Goal: Task Accomplishment & Management: Use online tool/utility

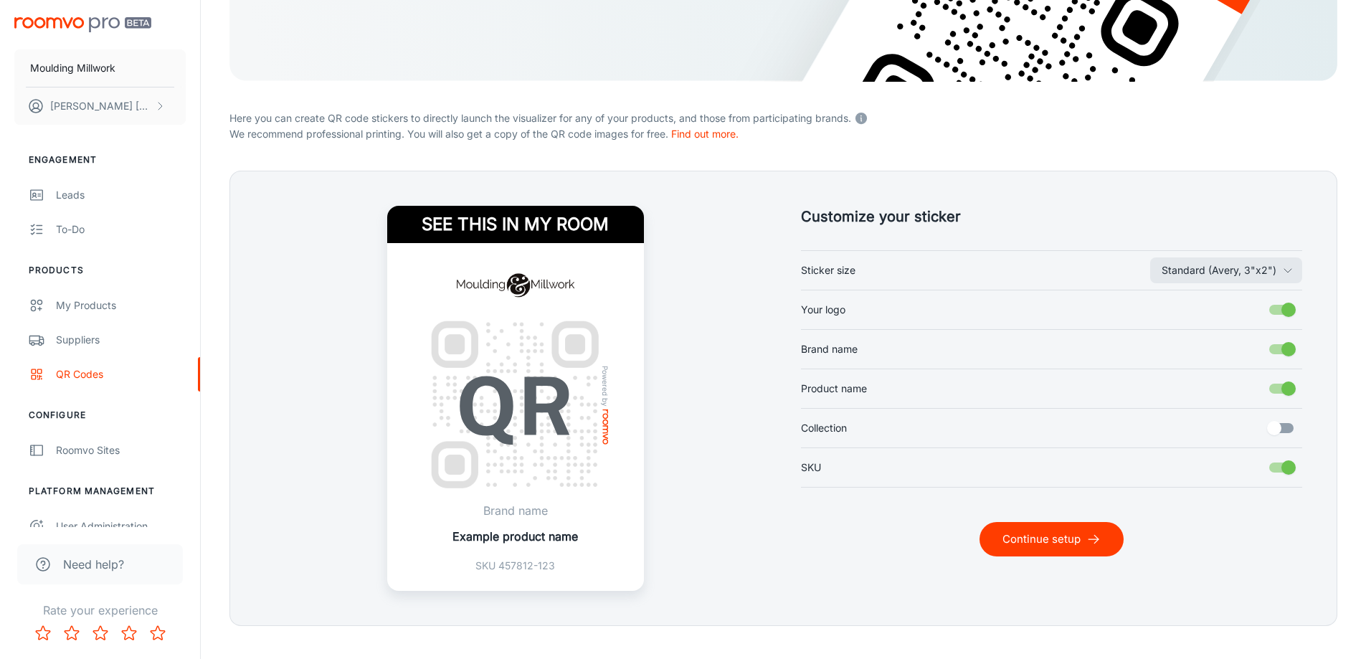
scroll to position [286, 0]
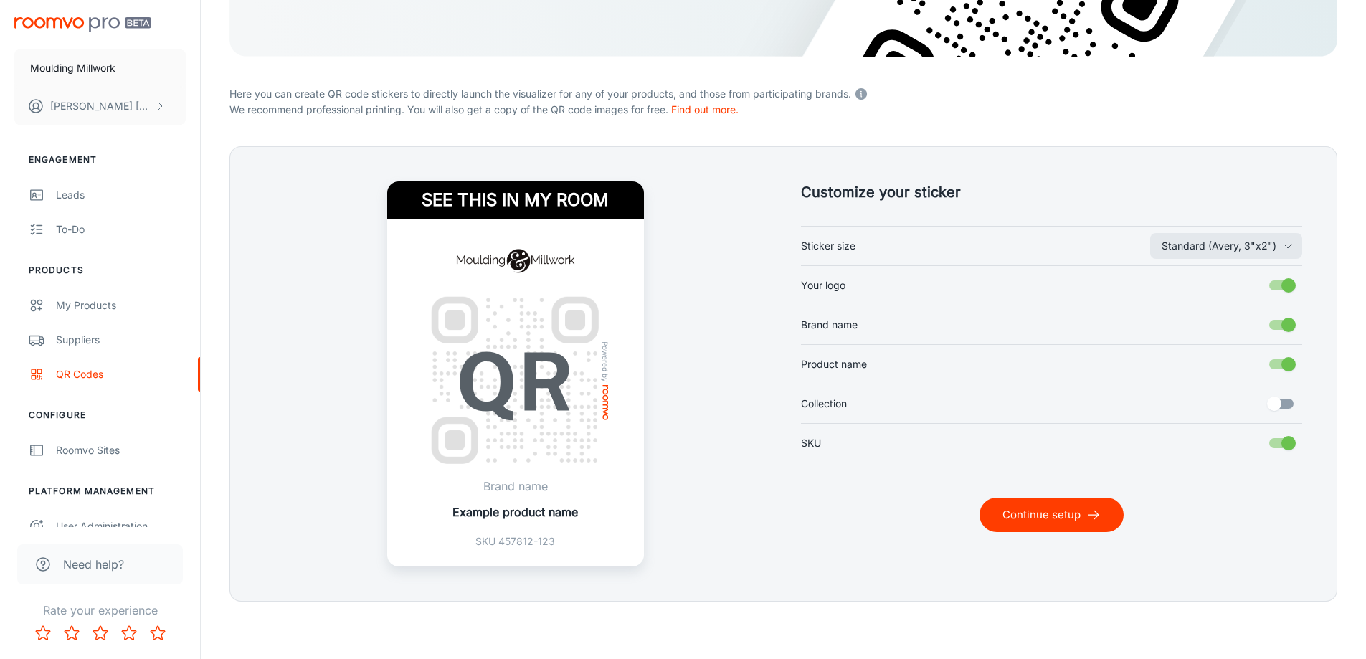
click at [1274, 402] on input "Collection" at bounding box center [1274, 403] width 82 height 27
checkbox input "true"
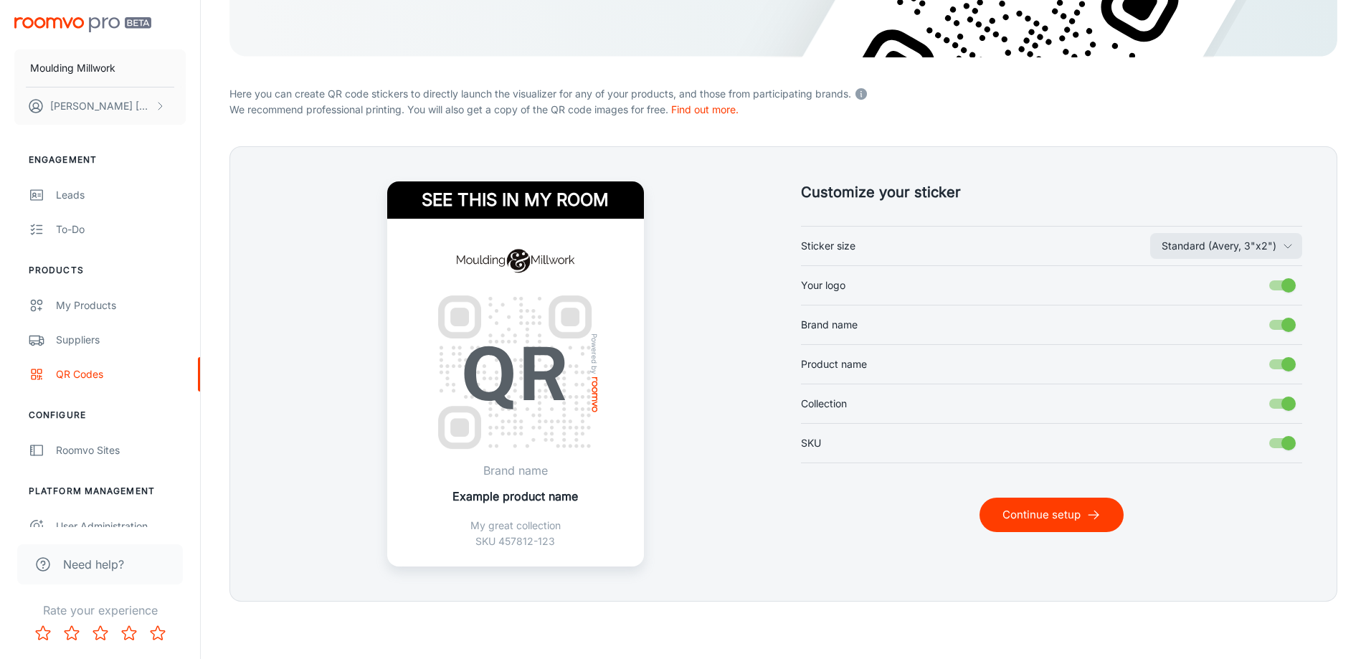
click at [1073, 511] on button "Continue setup" at bounding box center [1051, 515] width 144 height 34
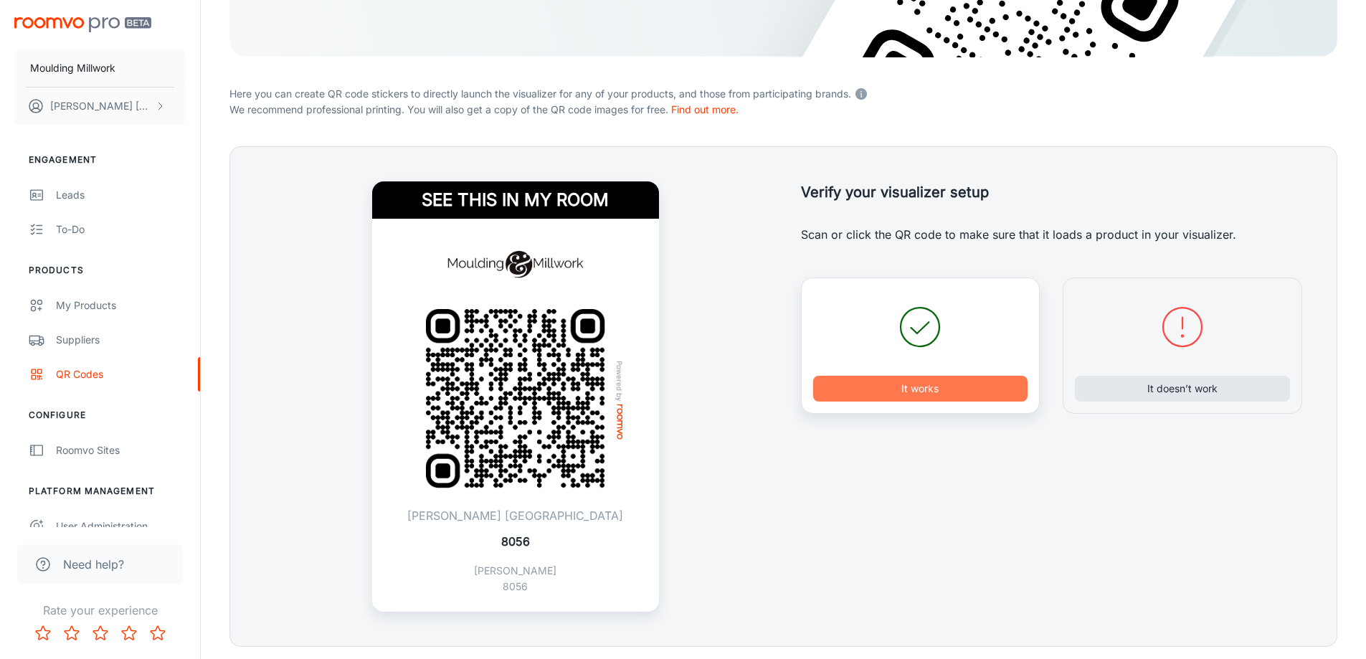
click at [941, 394] on button "It works" at bounding box center [920, 389] width 215 height 26
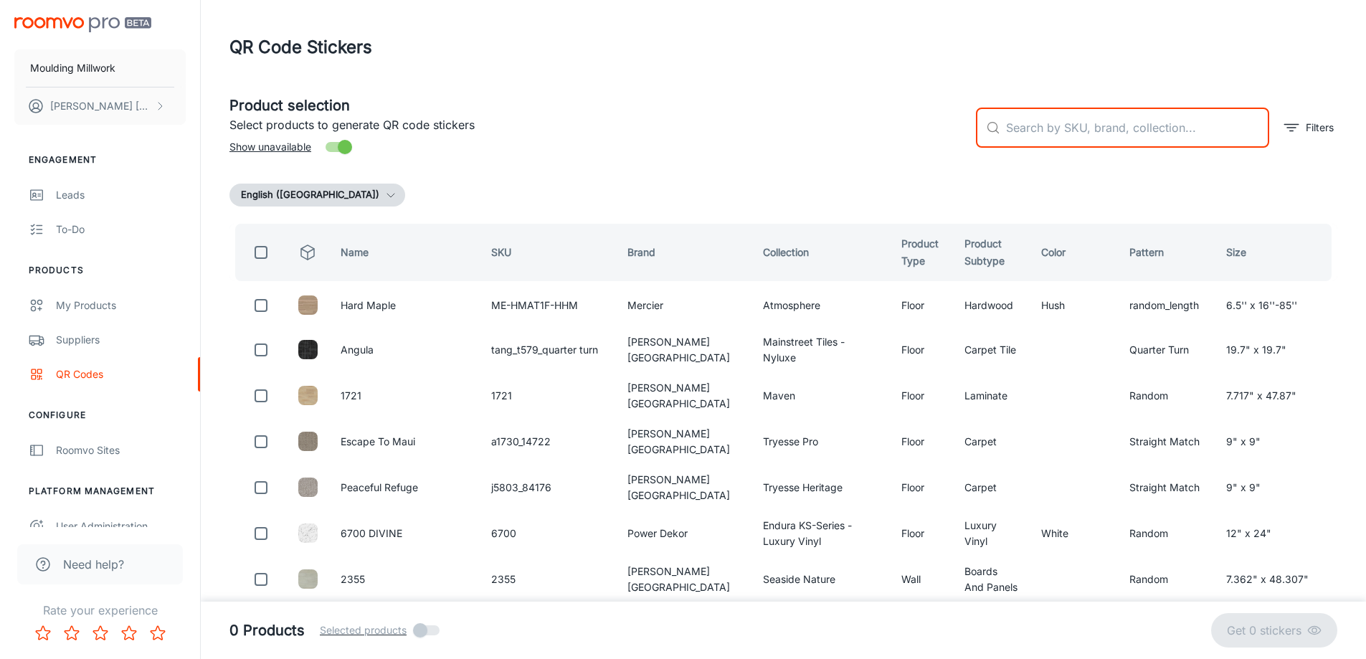
click at [1031, 122] on input "text" at bounding box center [1137, 128] width 263 height 40
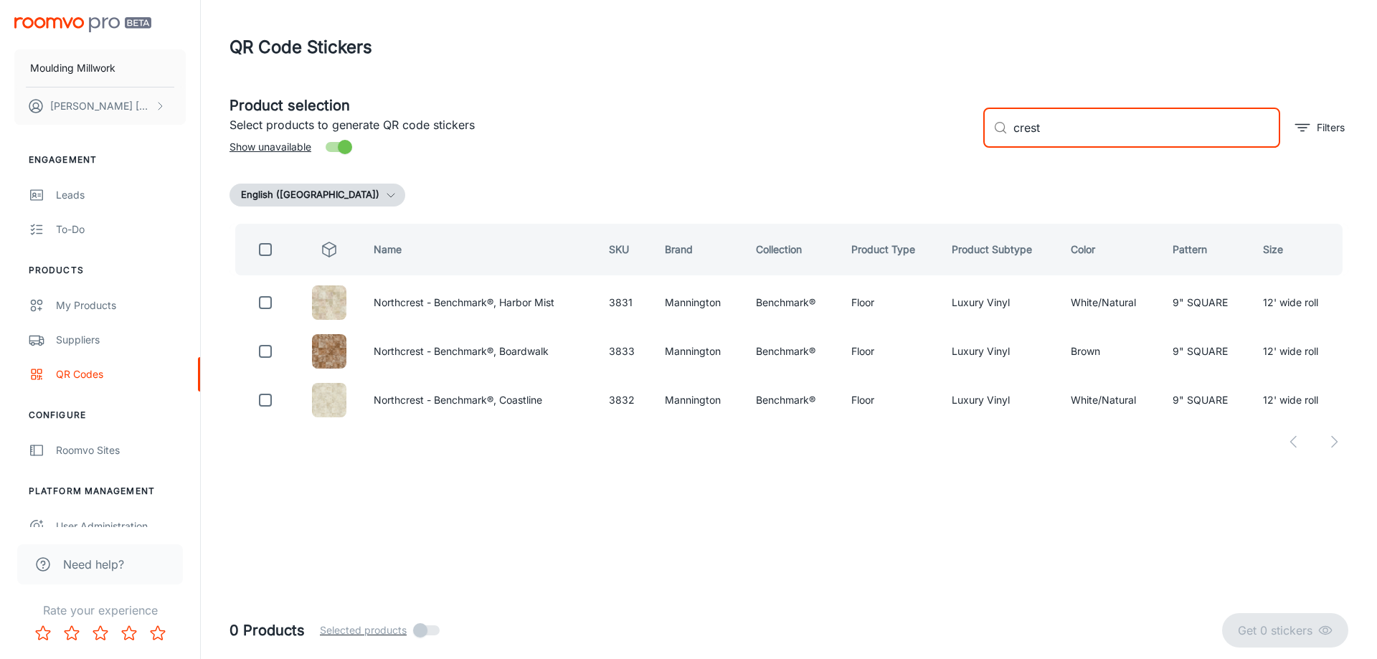
drag, startPoint x: 1043, startPoint y: 124, endPoint x: 987, endPoint y: 135, distance: 56.9
click at [987, 135] on div "​ crest ​" at bounding box center [1131, 128] width 297 height 40
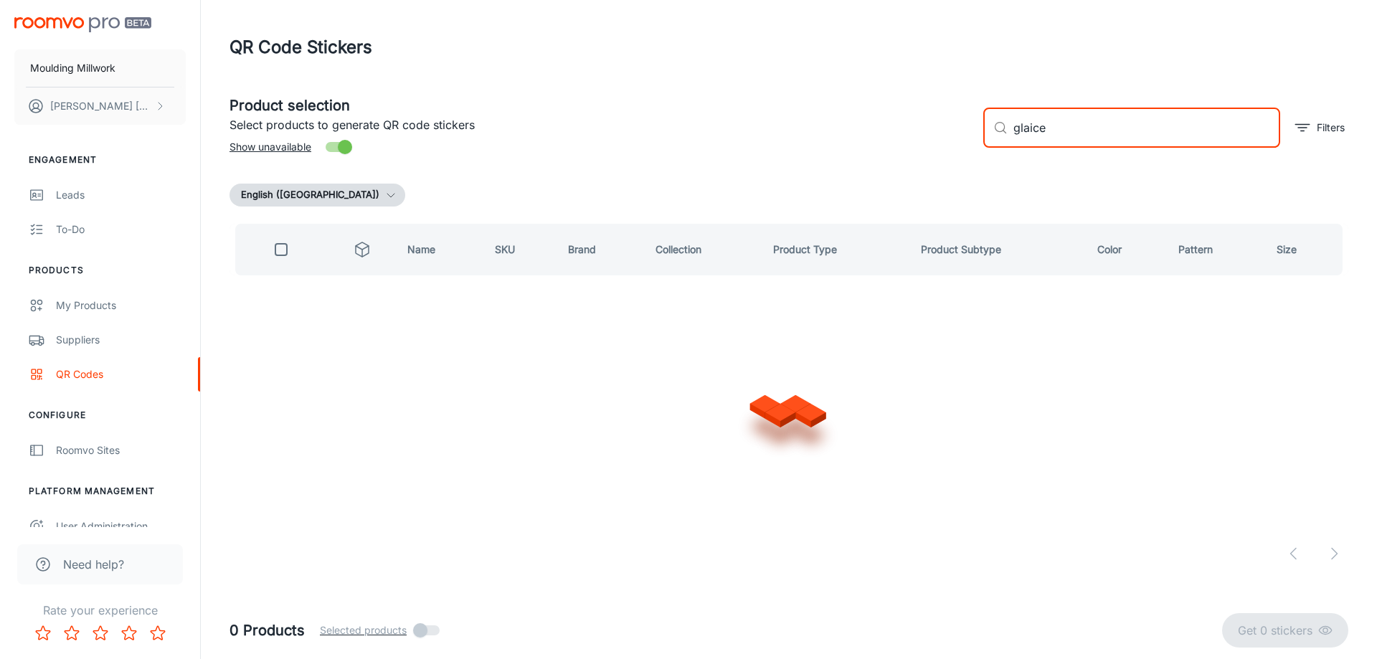
type input "glaicer"
checkbox input "true"
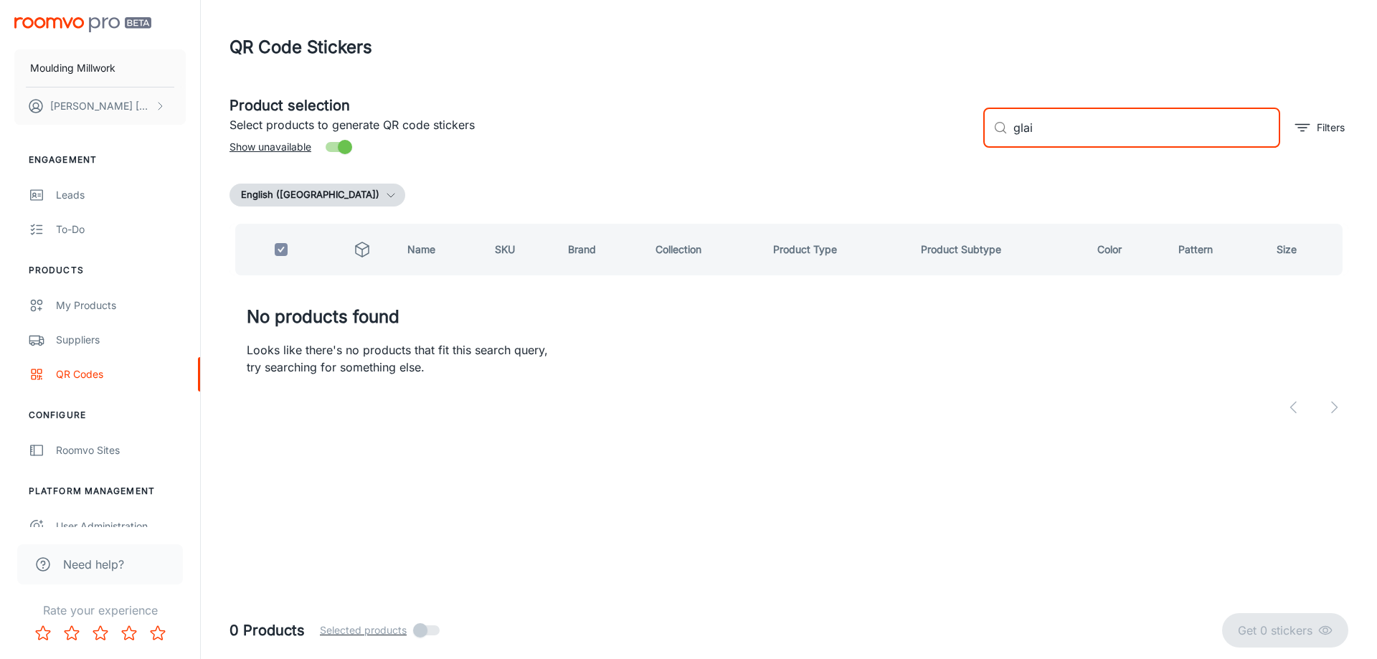
type input "gla"
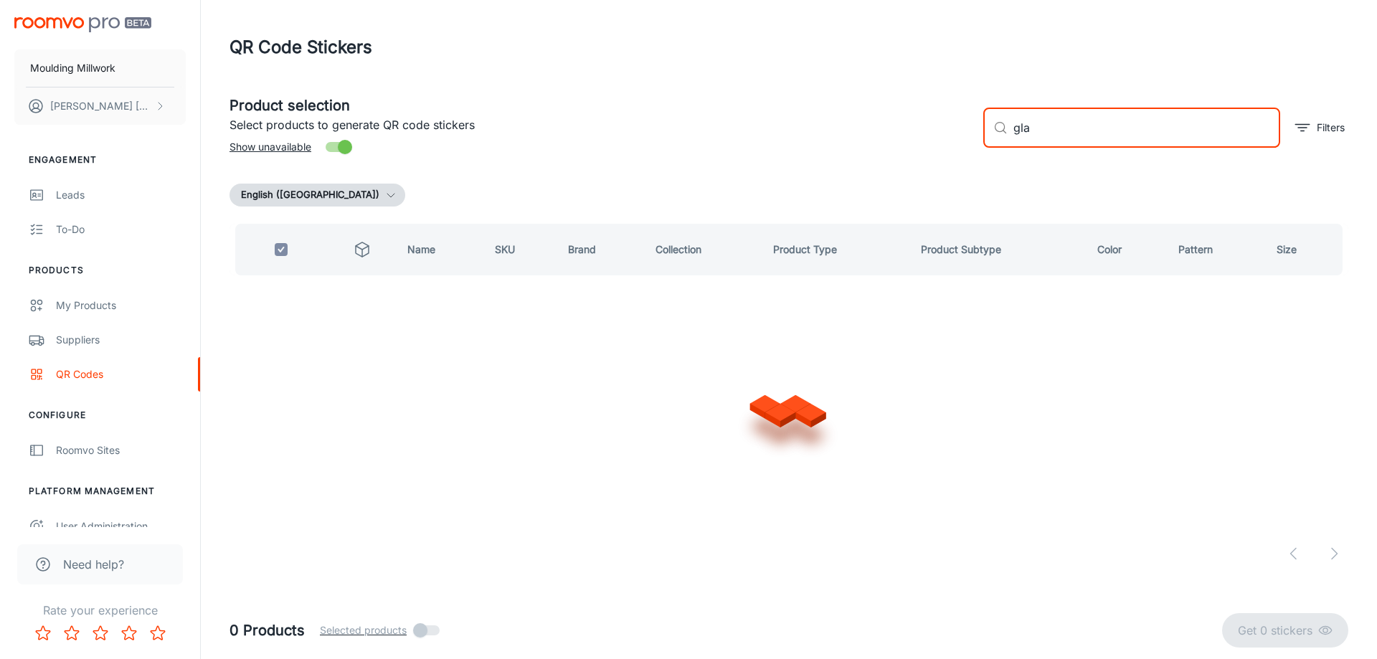
checkbox input "false"
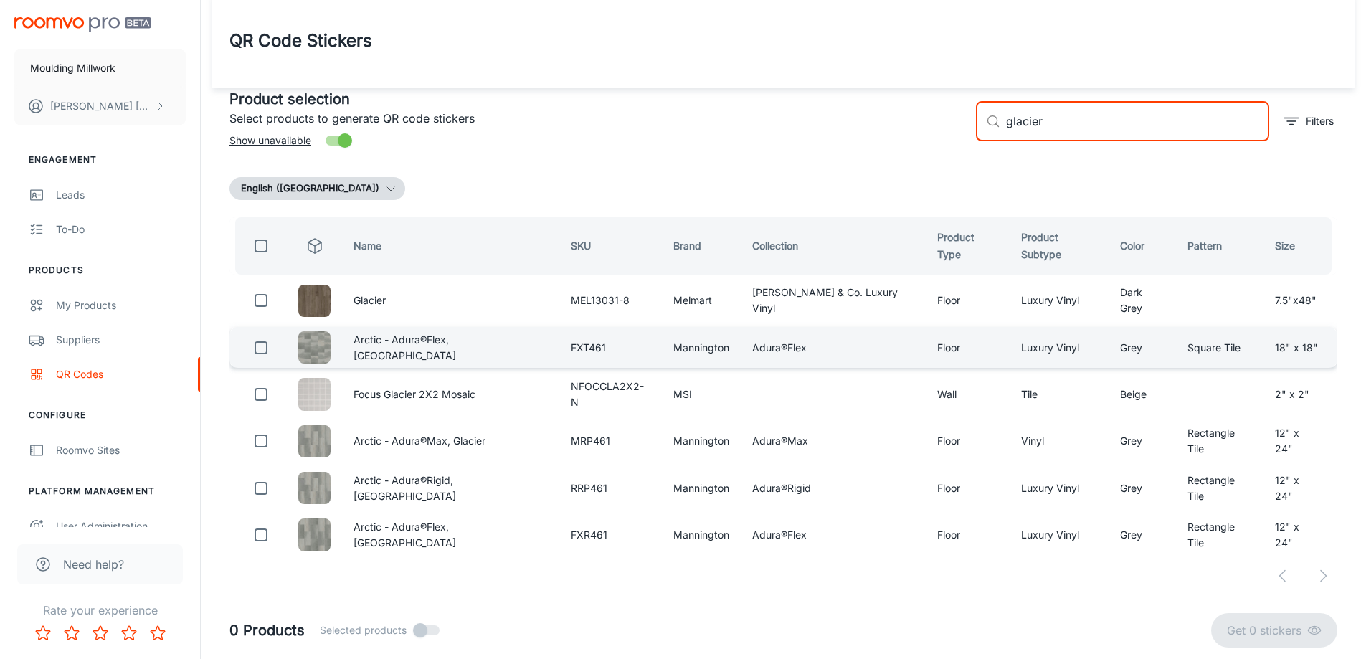
scroll to position [12, 0]
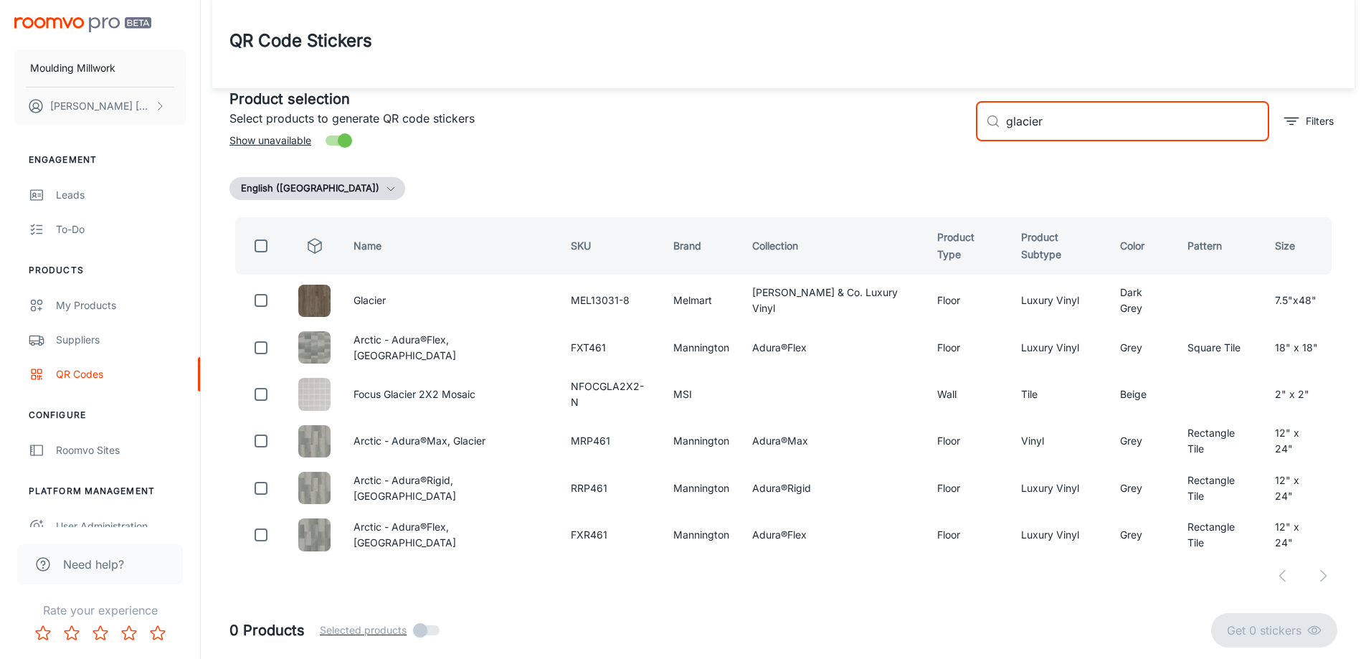
type input "glacier"
